Goal: Information Seeking & Learning: Learn about a topic

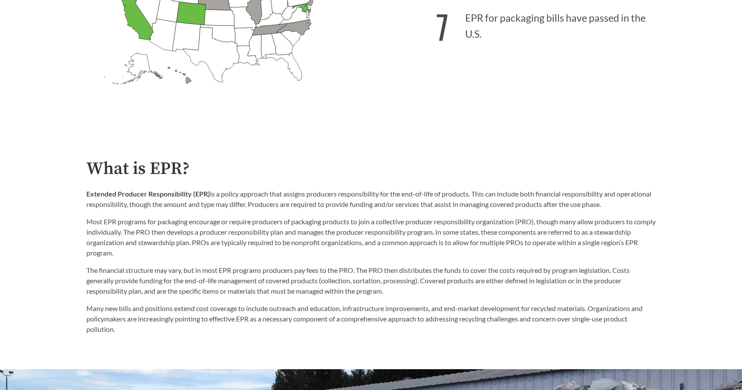
scroll to position [389, 0]
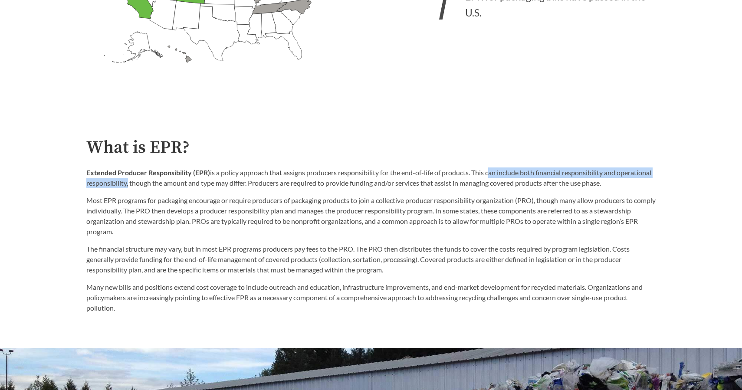
drag, startPoint x: 490, startPoint y: 173, endPoint x: 164, endPoint y: 184, distance: 326.4
click at [164, 184] on p "Extended Producer Responsibility (EPR) is a policy approach that assigns produc…" at bounding box center [370, 177] width 569 height 21
copy p "can include both financial responsibility and operational responsibility"
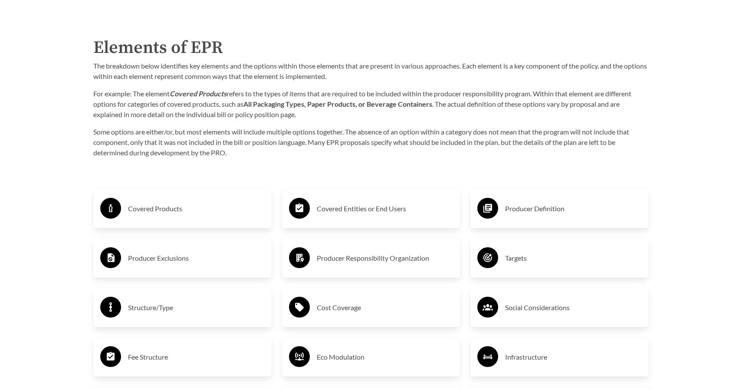
scroll to position [1389, 0]
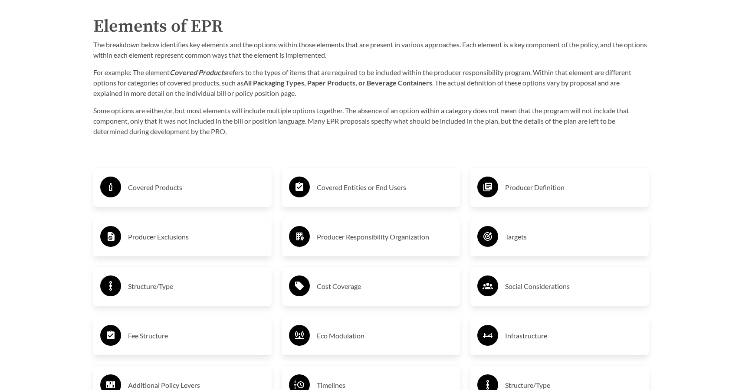
click at [258, 201] on div "Covered Products" at bounding box center [182, 187] width 178 height 39
click at [157, 183] on h3 "Covered Products" at bounding box center [196, 187] width 137 height 14
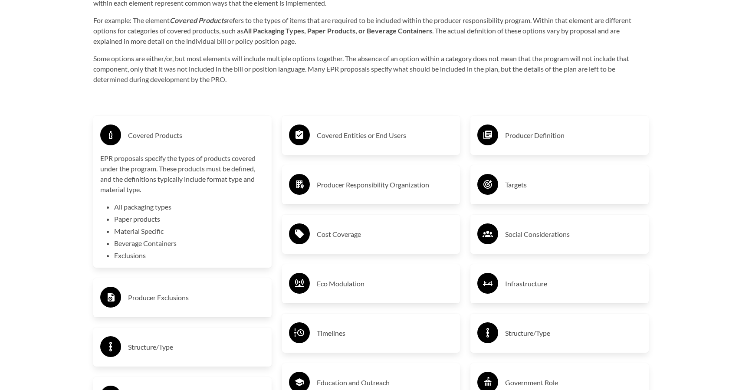
scroll to position [1478, 0]
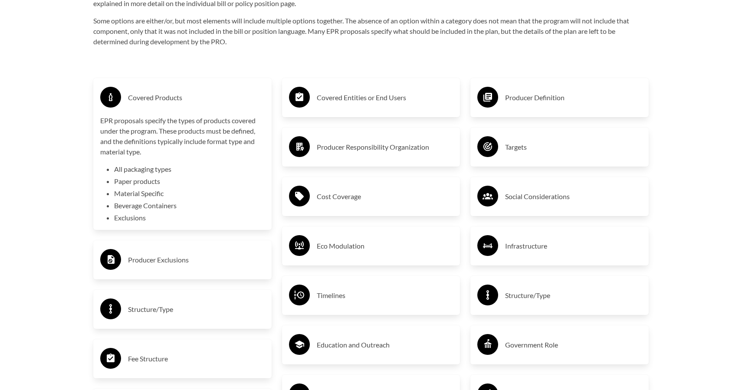
click at [155, 256] on h3 "Producer Exclusions" at bounding box center [196, 260] width 137 height 14
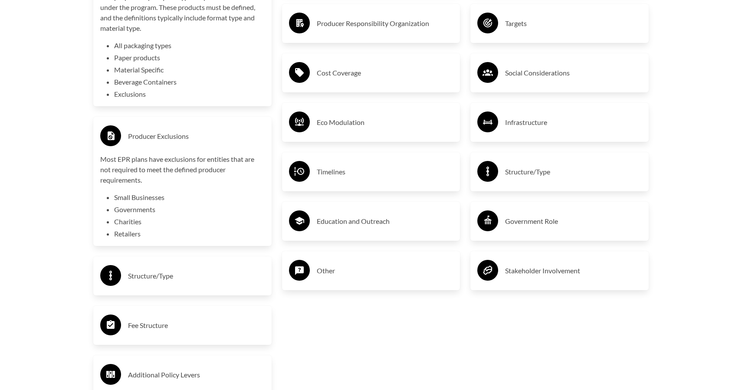
scroll to position [1612, 0]
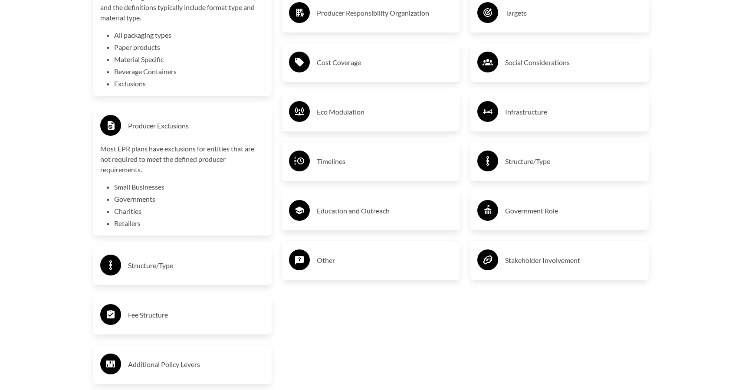
click at [160, 264] on h3 "Structure/Type" at bounding box center [196, 266] width 137 height 14
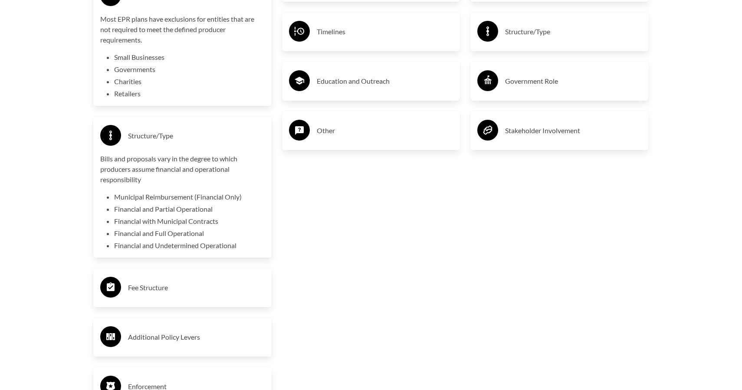
scroll to position [1755, 0]
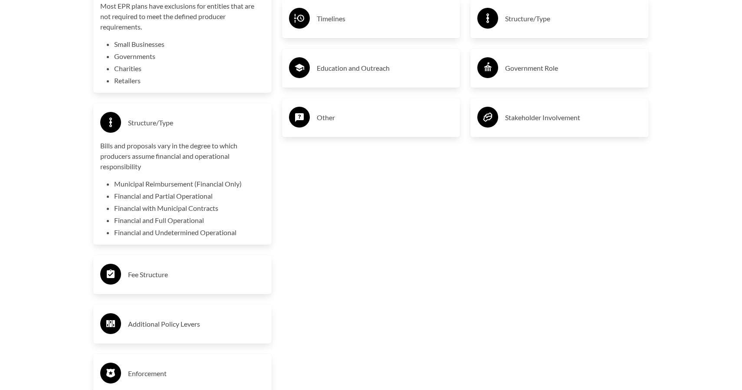
click at [161, 275] on h3 "Fee Structure" at bounding box center [196, 275] width 137 height 14
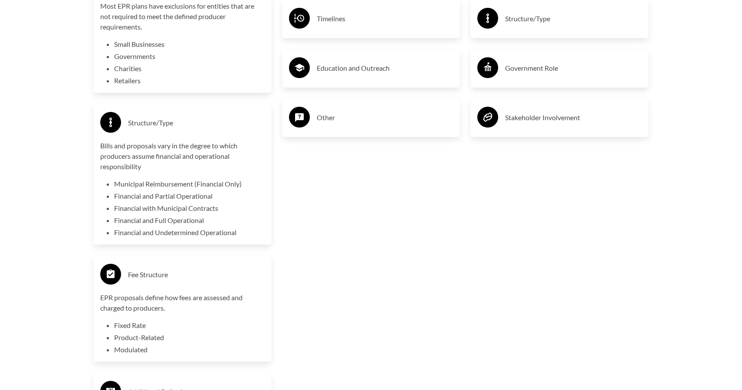
scroll to position [1855, 0]
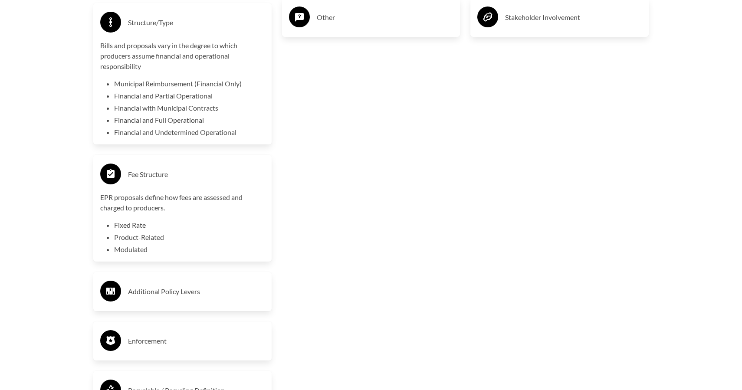
click at [153, 288] on h3 "Additional Policy Levers" at bounding box center [196, 292] width 137 height 14
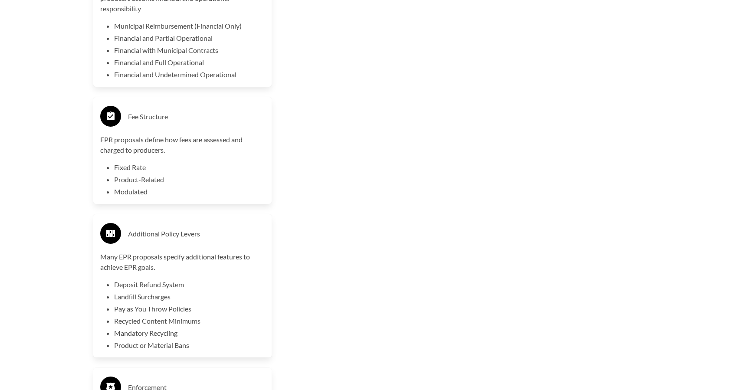
scroll to position [1979, 0]
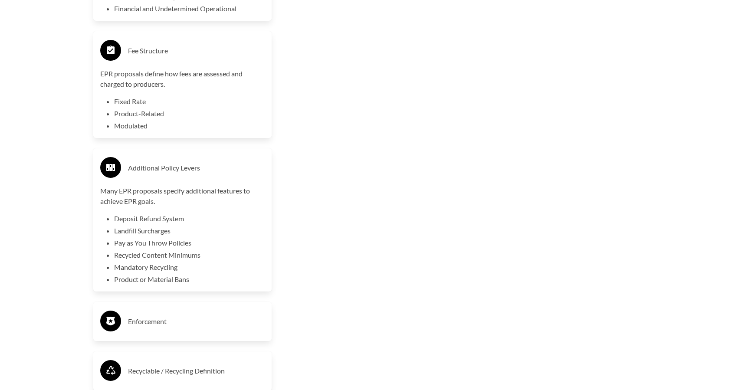
click at [154, 318] on h3 "Enforcement" at bounding box center [196, 322] width 137 height 14
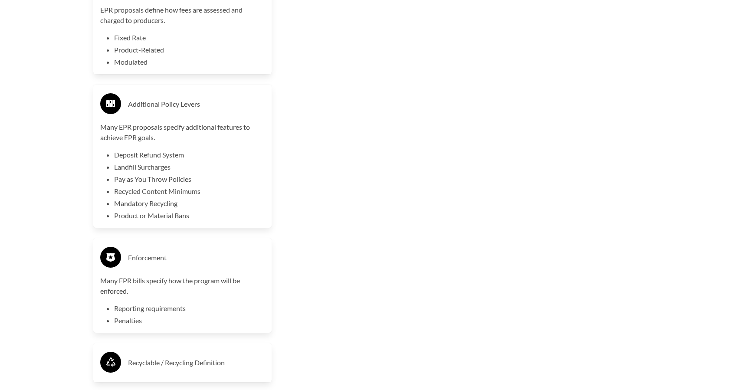
scroll to position [2117, 0]
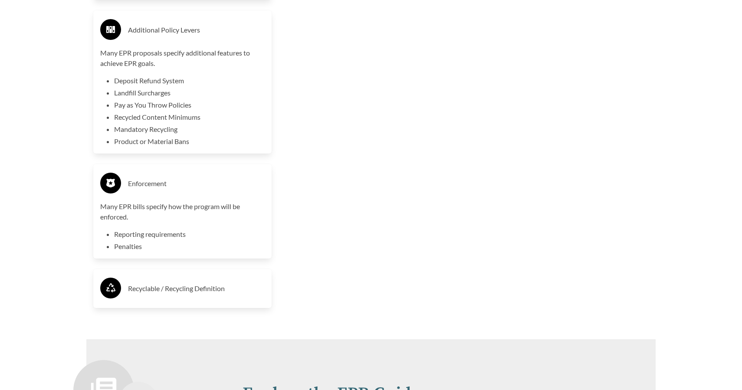
click at [149, 295] on h3 "Recyclable / Recycling Definition" at bounding box center [196, 289] width 137 height 14
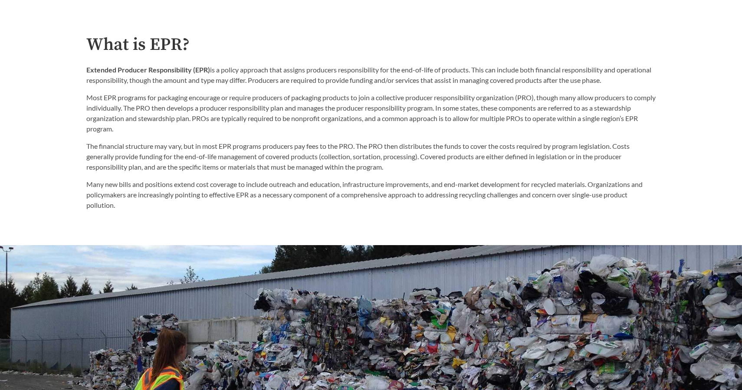
scroll to position [494, 0]
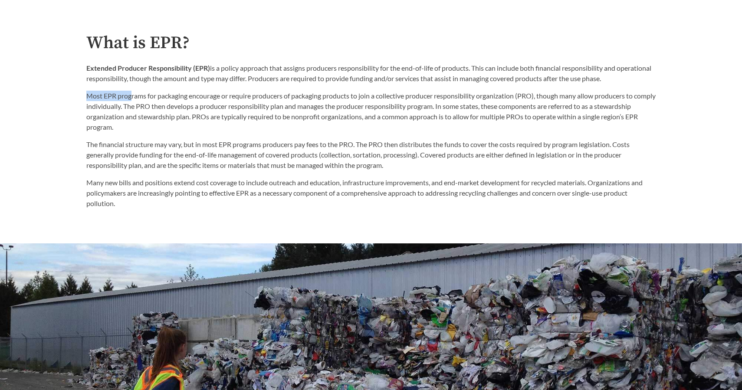
drag, startPoint x: 84, startPoint y: 96, endPoint x: 132, endPoint y: 101, distance: 47.9
click at [132, 101] on div "What is EPR? Extended Producer Responsibility (EPR) is a policy approach that a…" at bounding box center [370, 120] width 583 height 175
click at [132, 101] on p "Most EPR programs for packaging encourage or require producers of packaging pro…" at bounding box center [370, 112] width 569 height 42
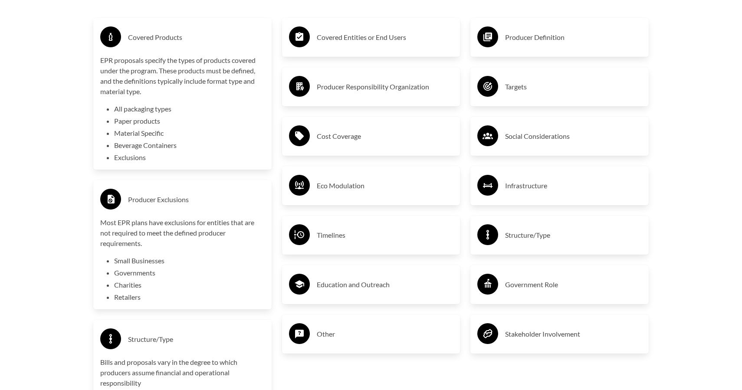
scroll to position [1489, 0]
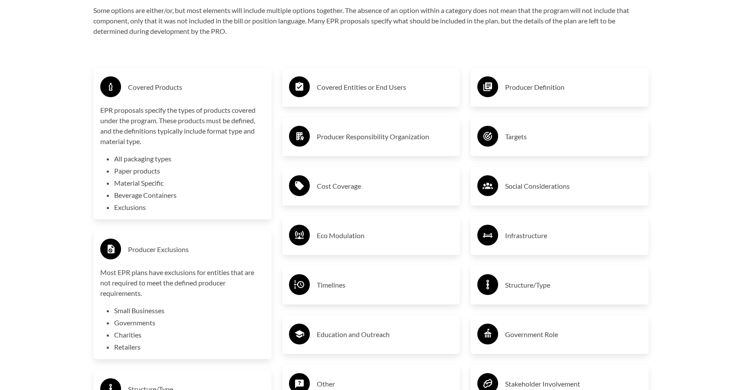
click at [390, 84] on h3 "Covered Entities or End Users" at bounding box center [385, 87] width 137 height 14
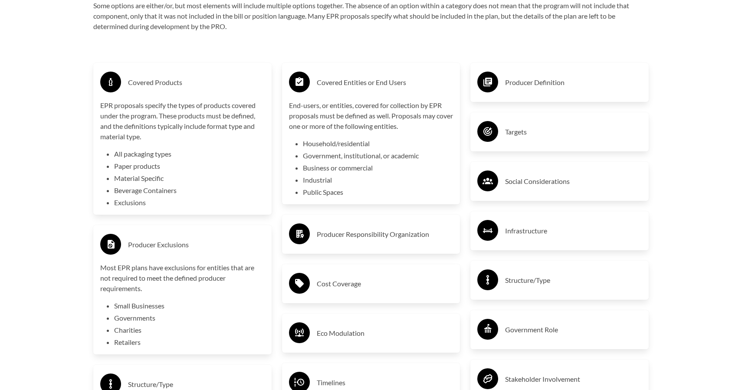
scroll to position [1494, 0]
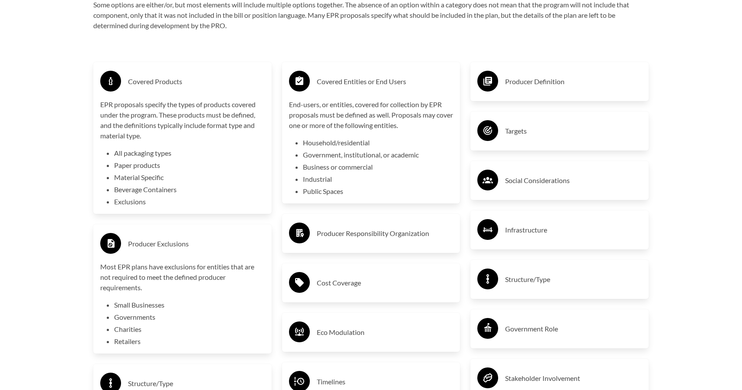
click at [557, 76] on h3 "Producer Definition" at bounding box center [573, 82] width 137 height 14
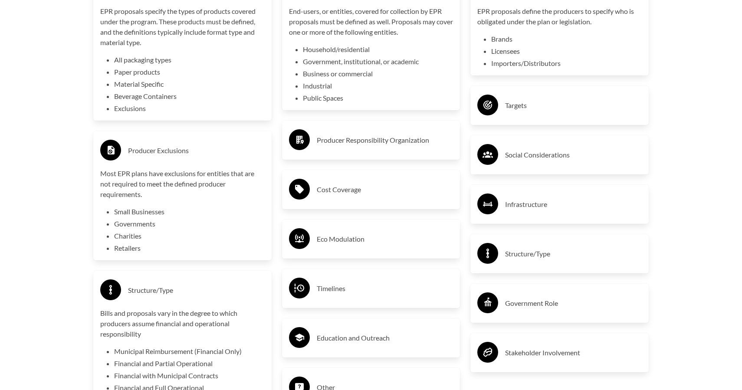
scroll to position [1602, 0]
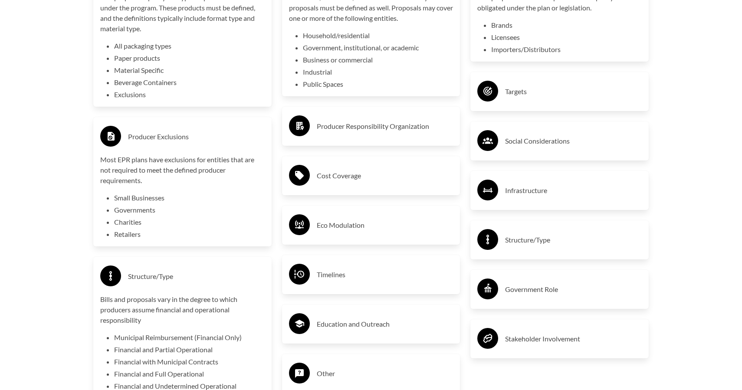
click at [398, 230] on h3 "Eco Modulation" at bounding box center [385, 225] width 137 height 14
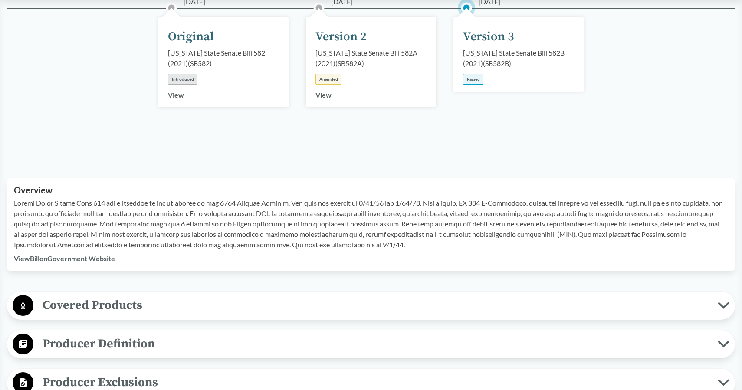
scroll to position [216, 0]
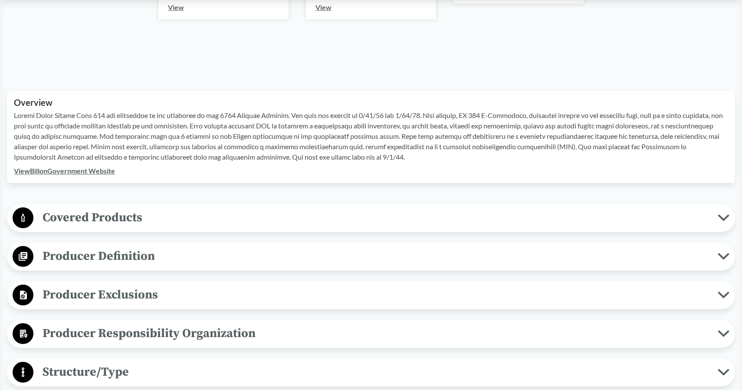
click at [286, 218] on span "Covered Products" at bounding box center [375, 218] width 684 height 20
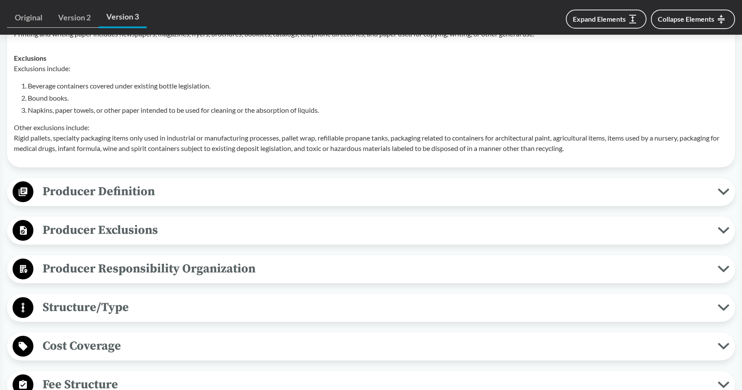
scroll to position [508, 0]
click at [277, 200] on span "Producer Definition" at bounding box center [375, 191] width 684 height 20
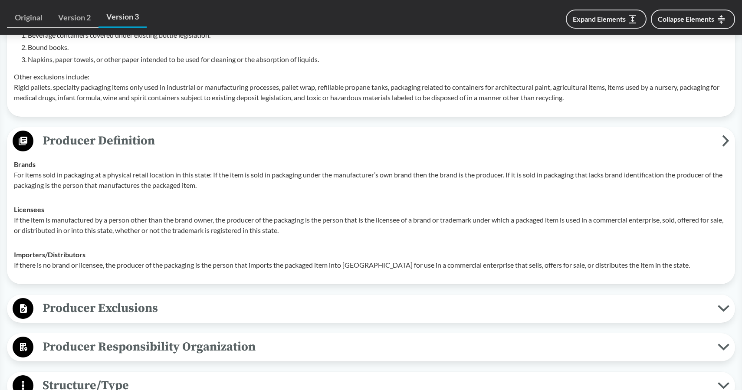
scroll to position [588, 0]
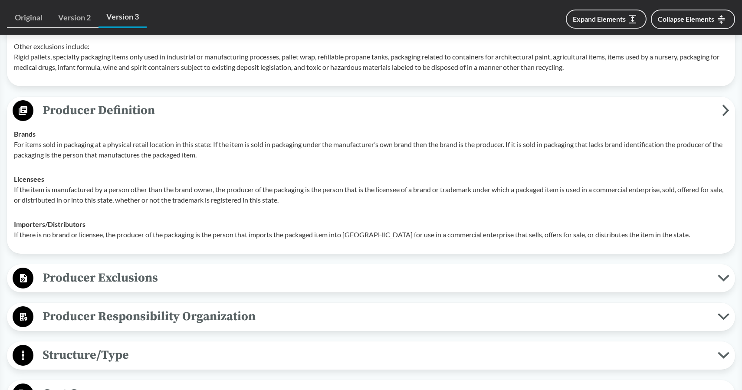
click at [272, 281] on span "Producer Exclusions" at bounding box center [375, 278] width 684 height 20
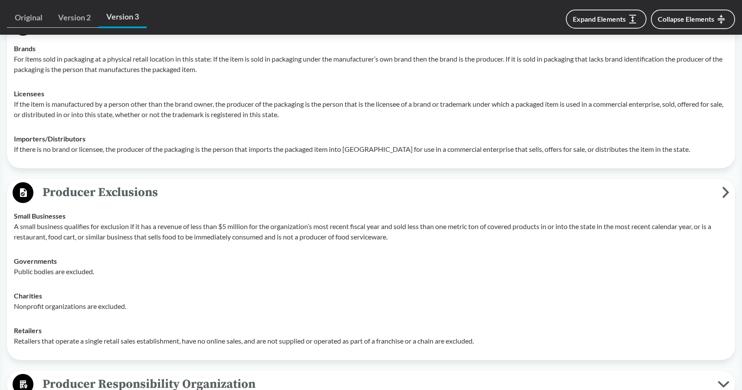
scroll to position [754, 0]
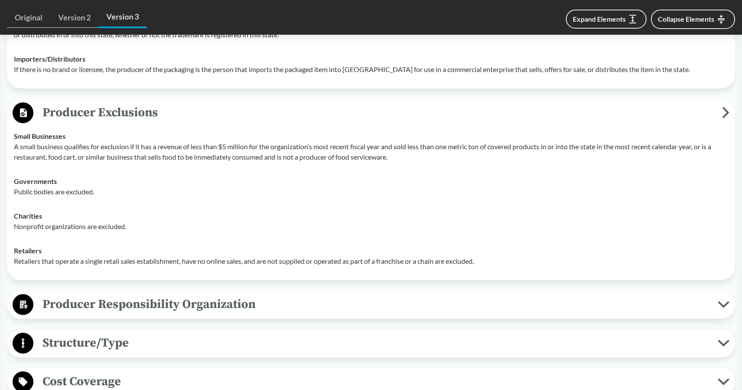
click at [269, 294] on button "Producer Responsibility Organization" at bounding box center [371, 305] width 722 height 22
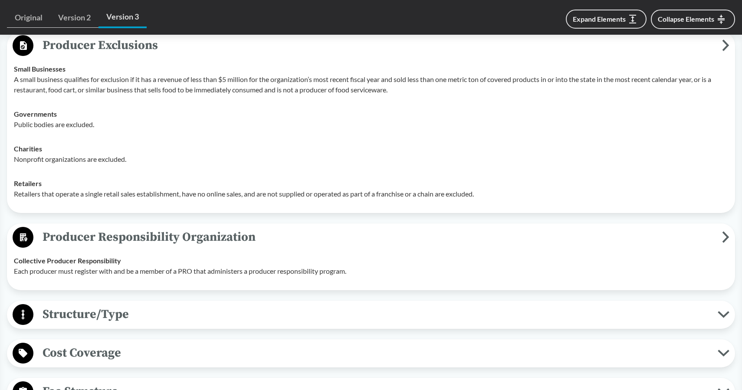
scroll to position [885, 0]
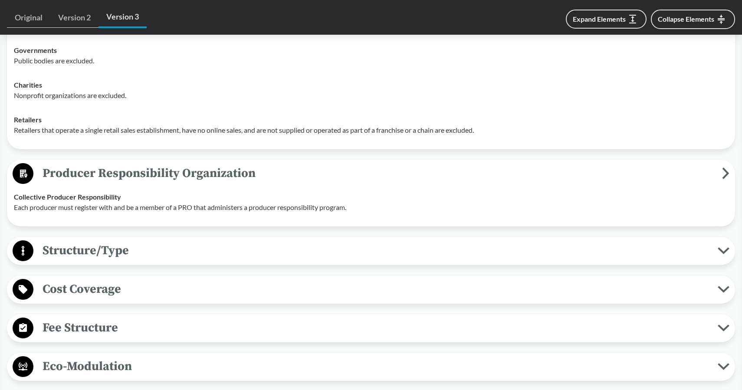
click at [279, 243] on span "Structure/Type" at bounding box center [375, 251] width 684 height 20
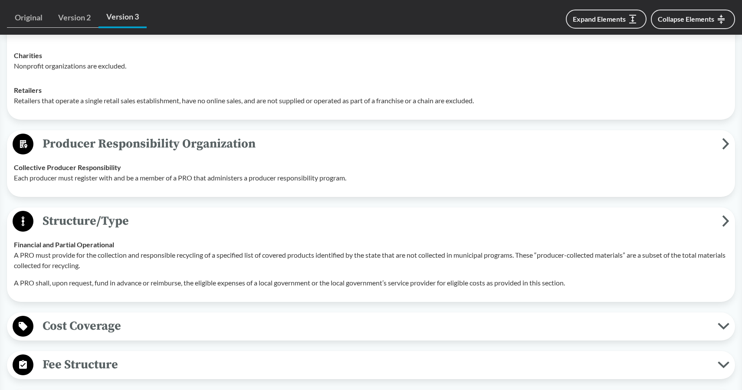
scroll to position [921, 0]
